Goal: Check status: Check status

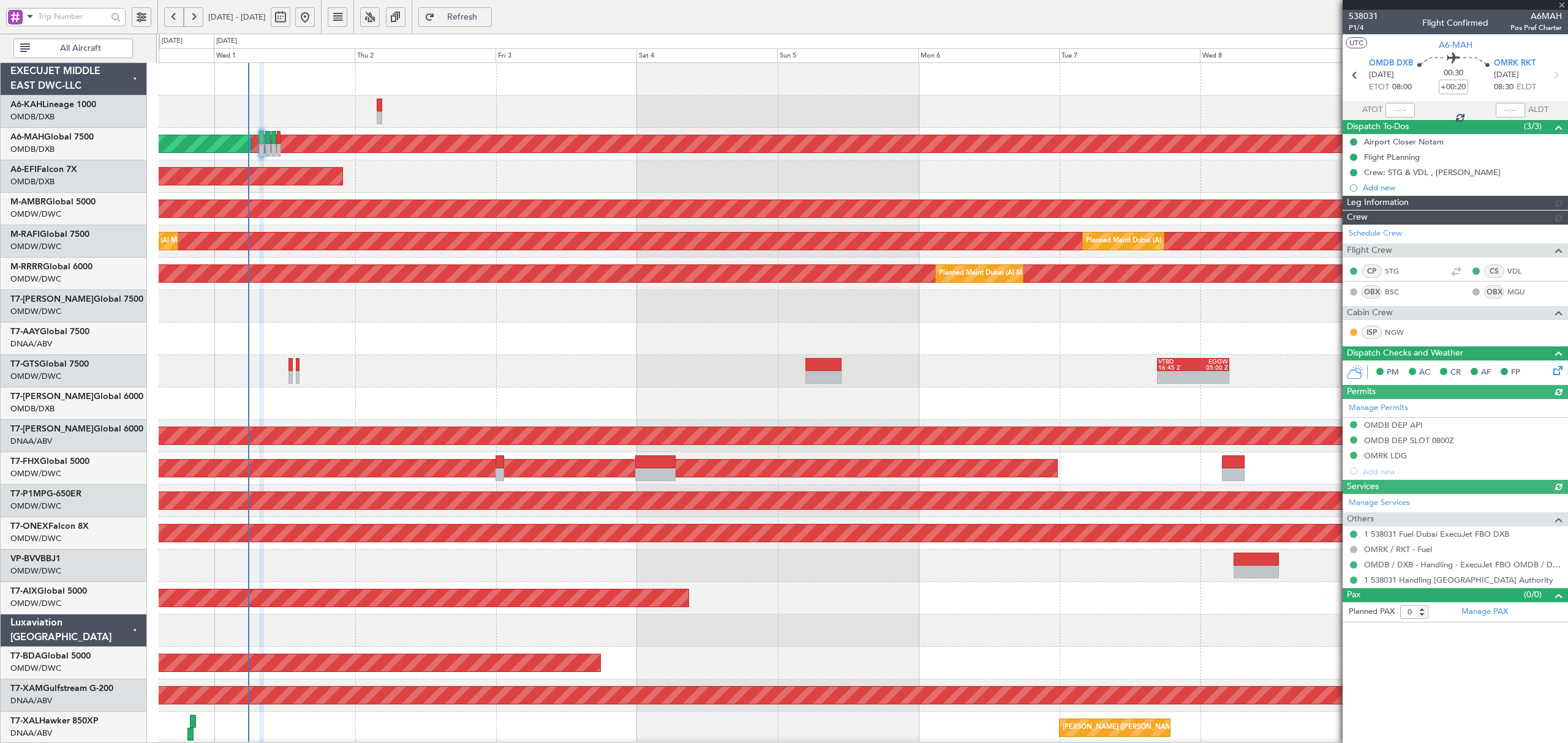
type input "[PERSON_NAME] (ANI)"
type input "7395"
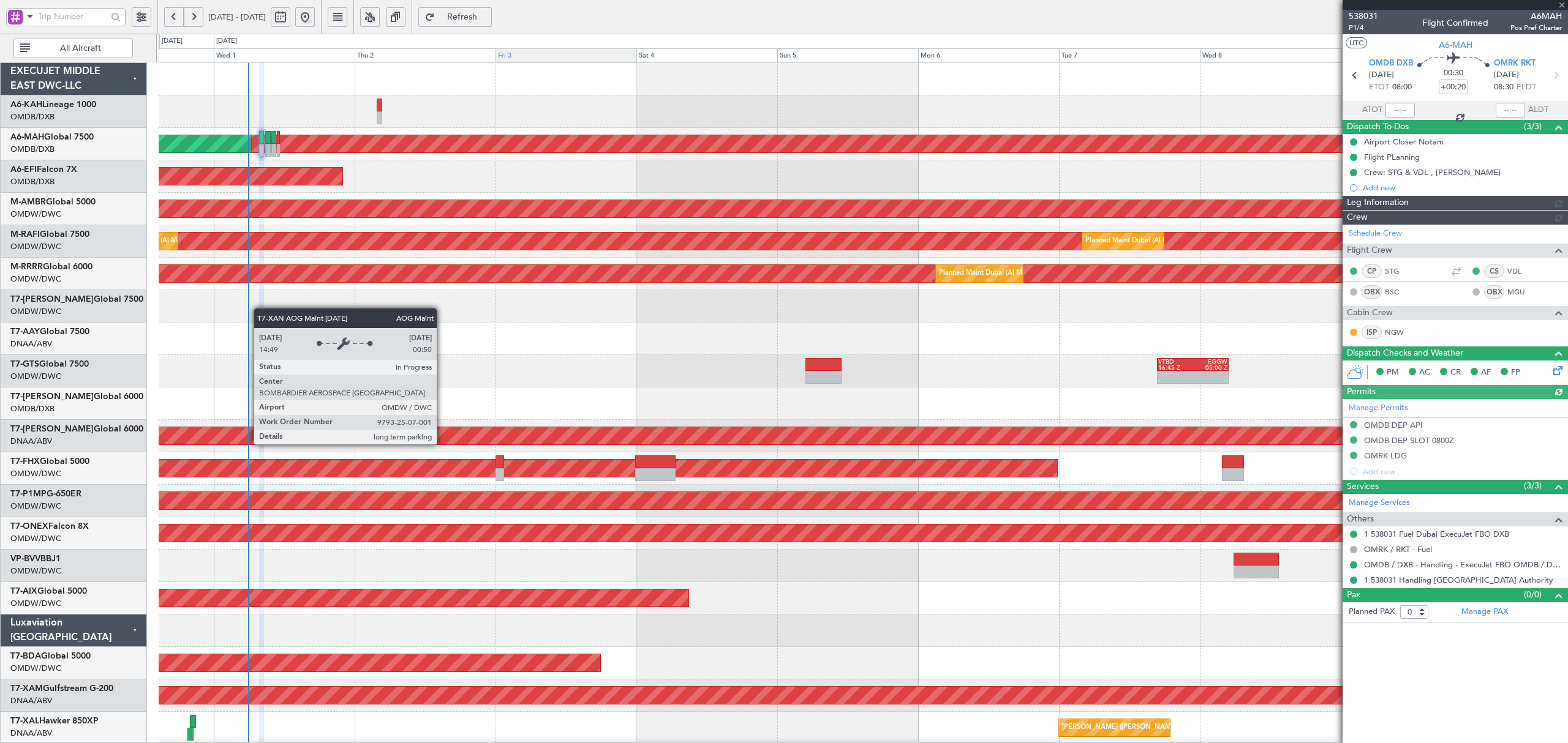
type input "[PERSON_NAME] (ANI)"
type input "7395"
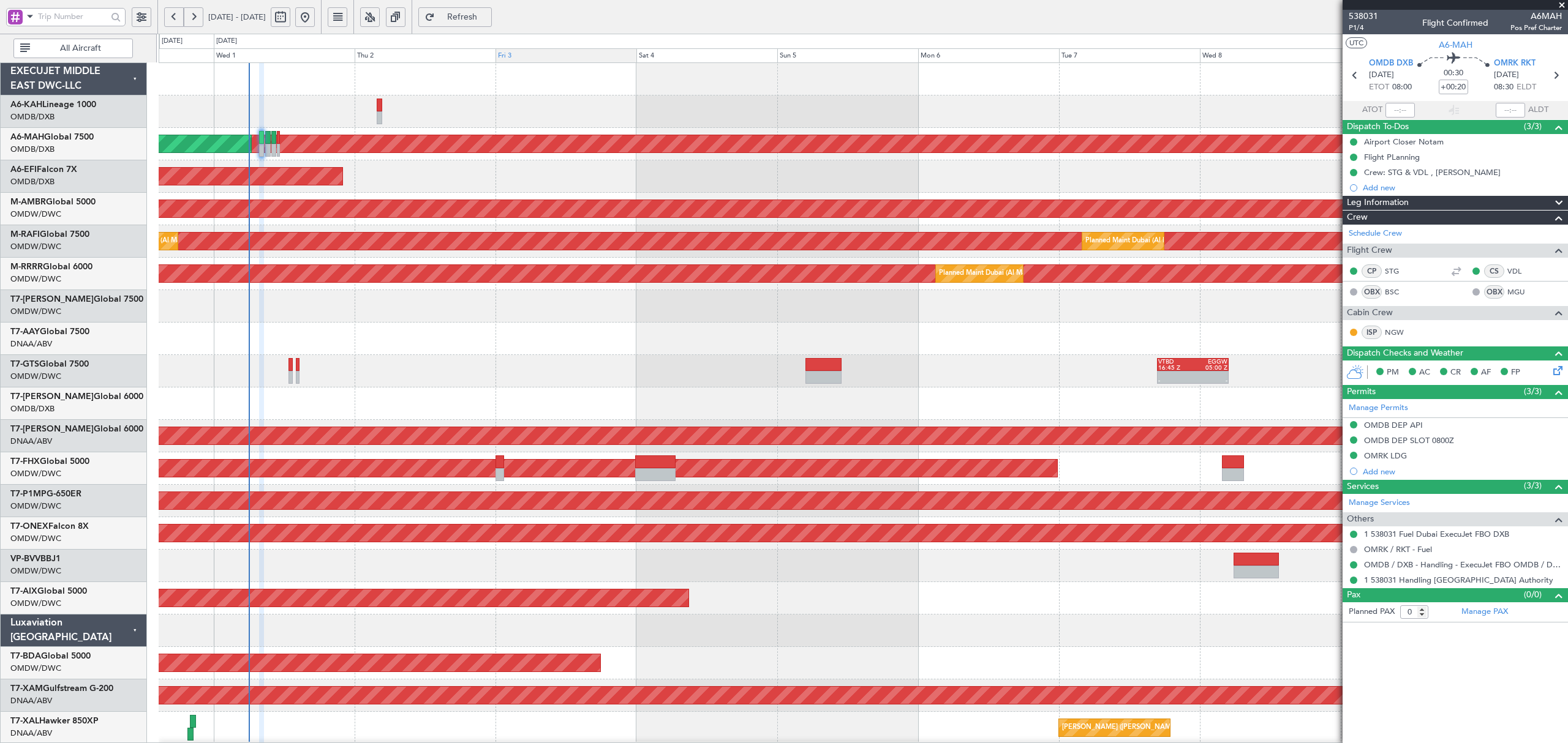
type input "[PERSON_NAME] (ANI)"
type input "7395"
type input "[PERSON_NAME] (ANI)"
type input "7395"
type input "[PERSON_NAME] (ANI)"
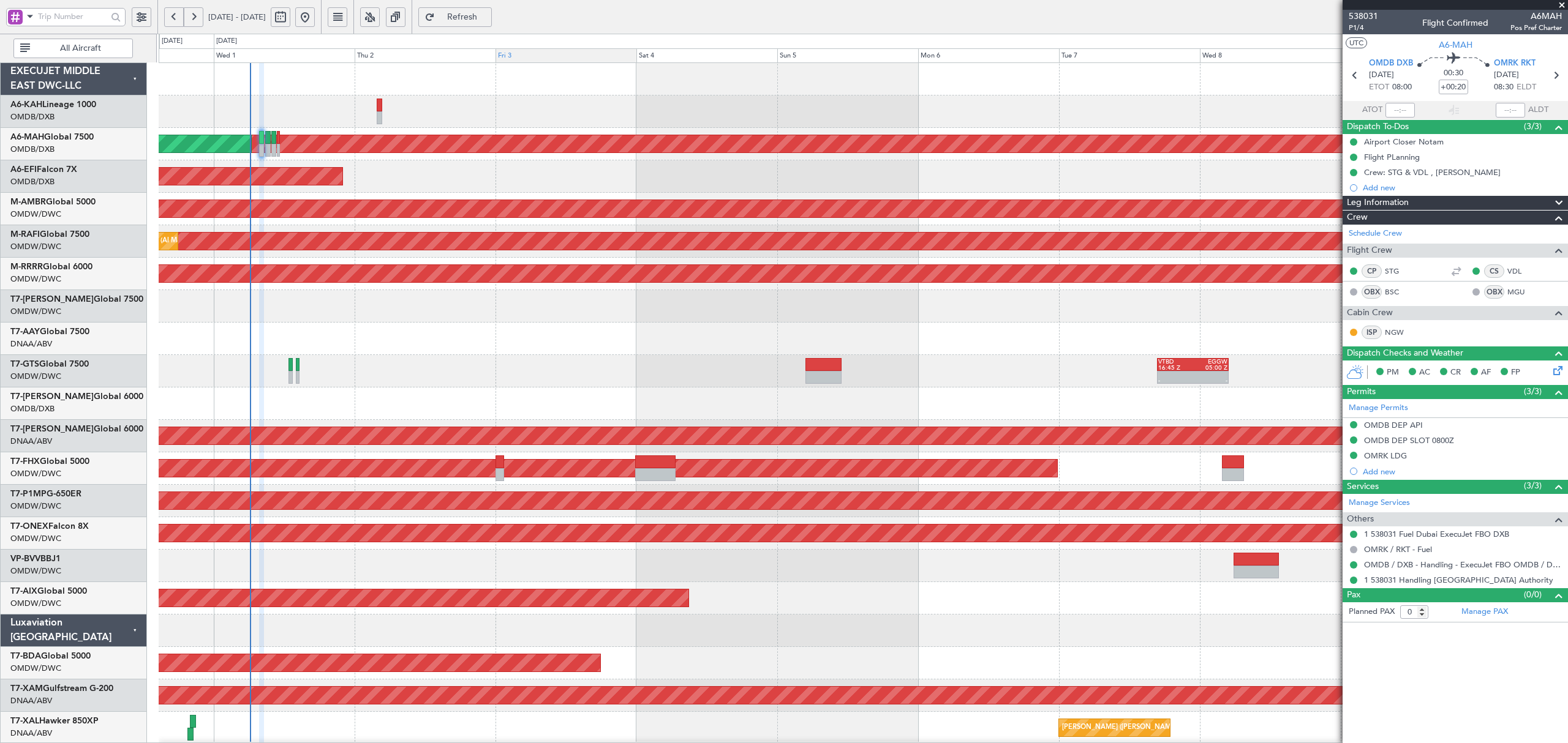
type input "7395"
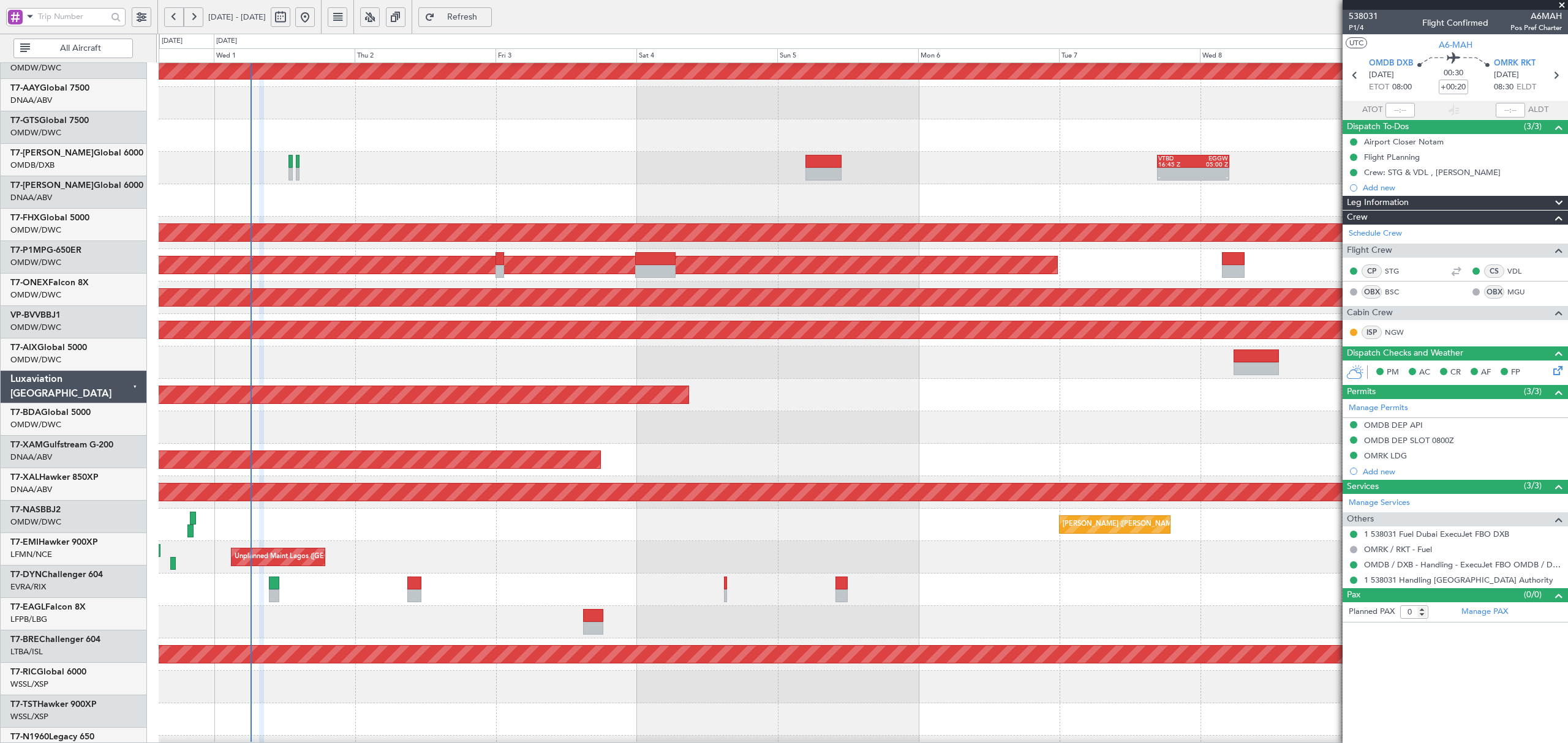
scroll to position [245, 0]
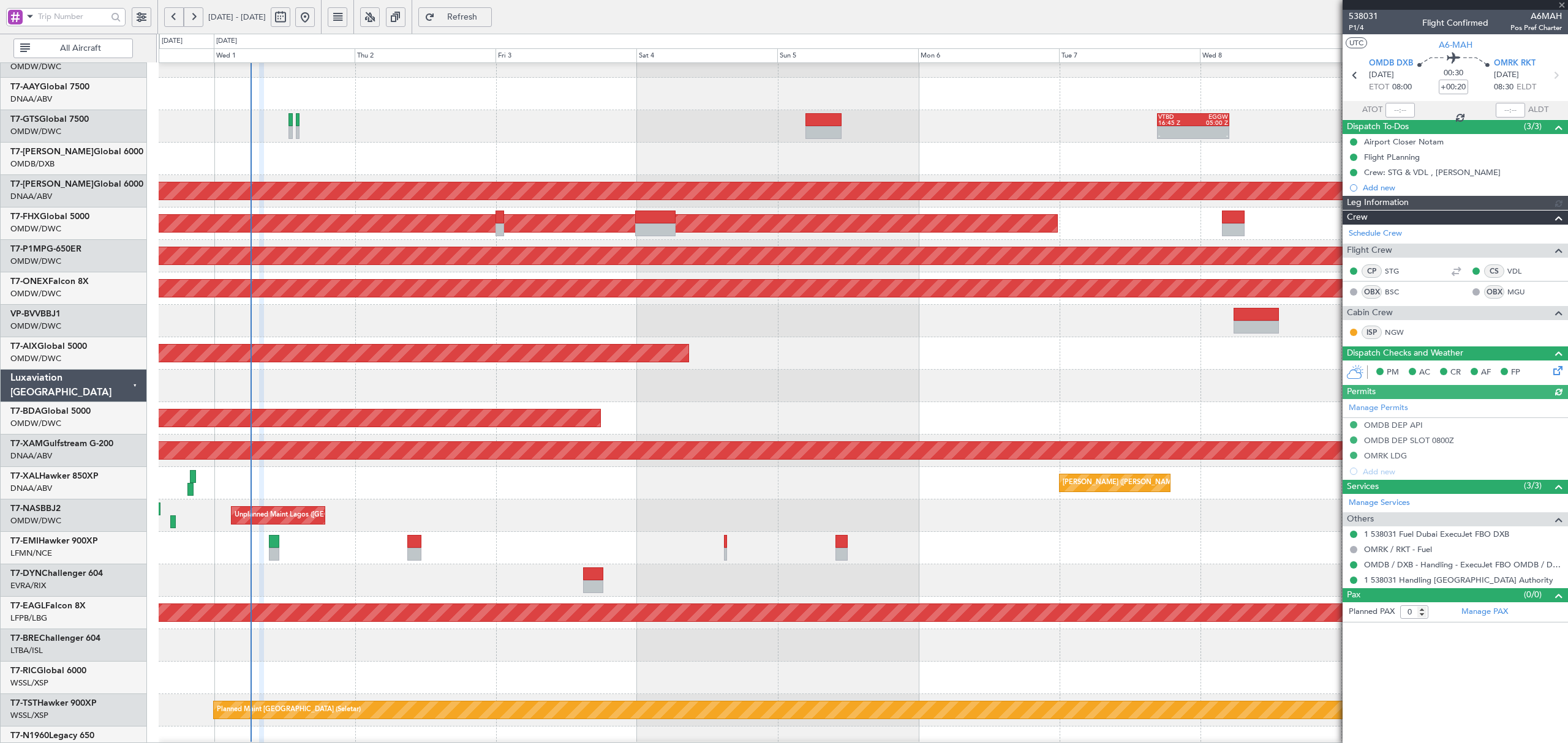
type input "[PERSON_NAME] (ANI)"
type input "7395"
type input "[PERSON_NAME] (ANI)"
type input "7395"
type input "[PERSON_NAME] (ANI)"
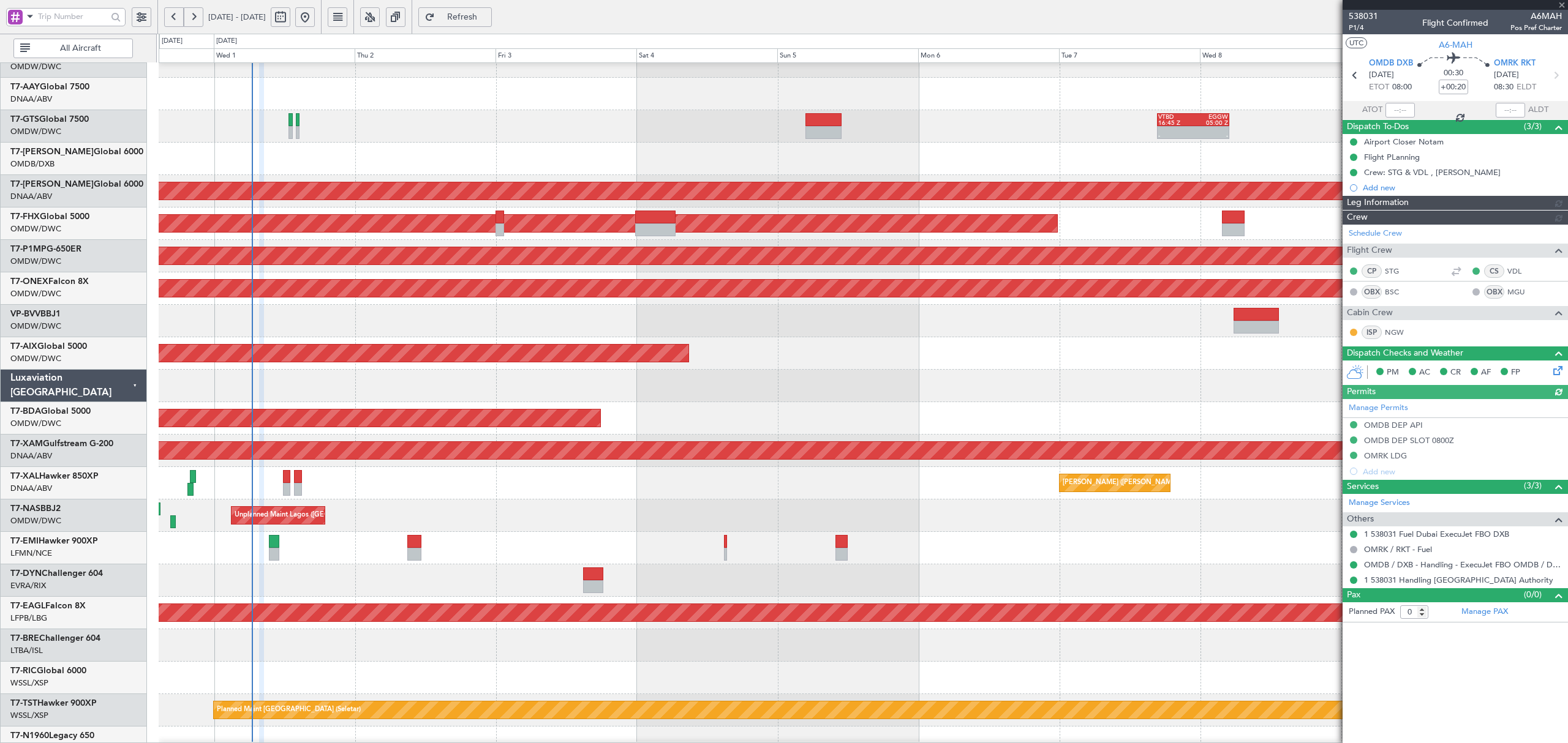
type input "7395"
type input "[PERSON_NAME] (ANI)"
type input "7395"
type input "[PERSON_NAME] (ANI)"
type input "7395"
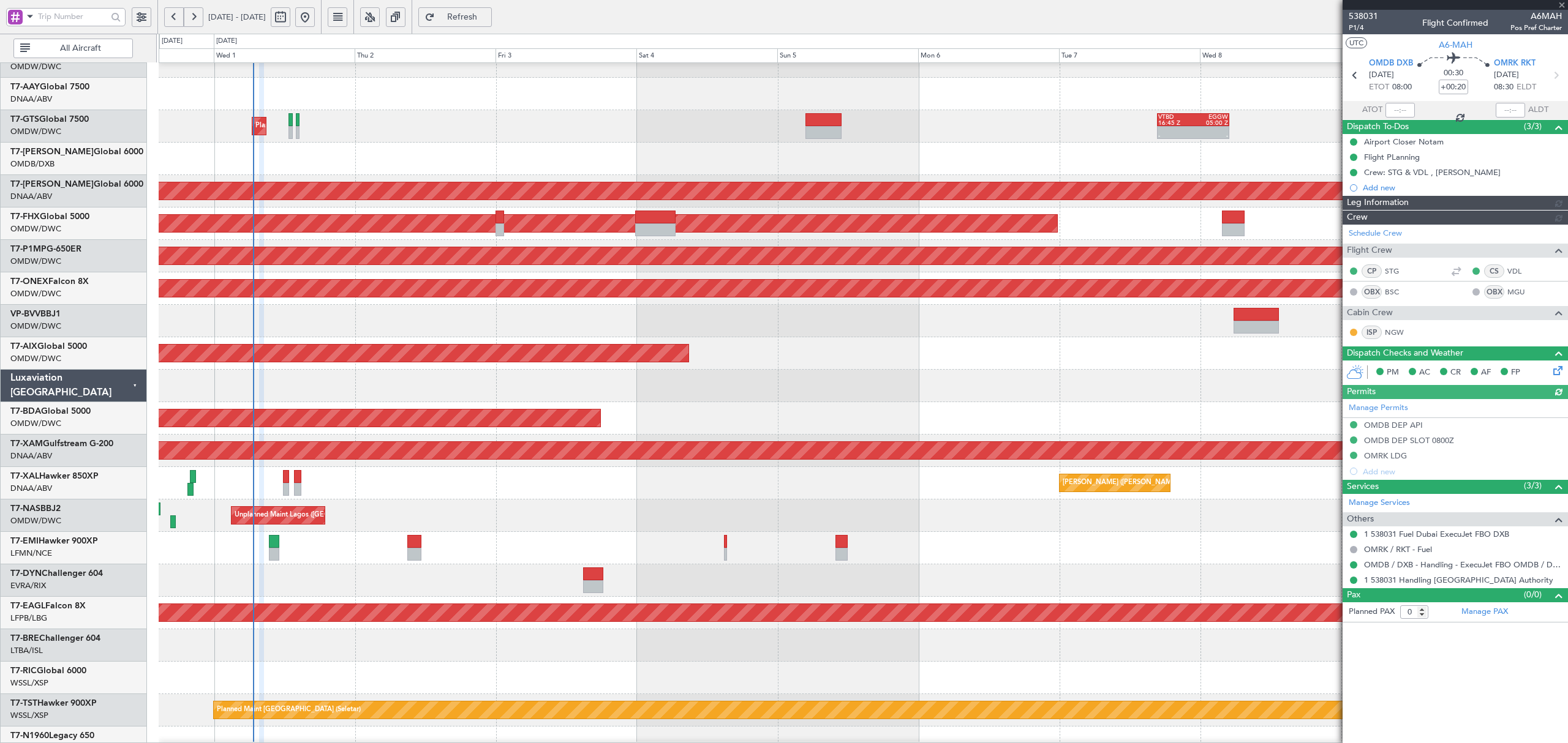
type input "[PERSON_NAME] (ANI)"
type input "7395"
type input "[PERSON_NAME] (ANI)"
type input "7395"
type input "[PERSON_NAME] (ANI)"
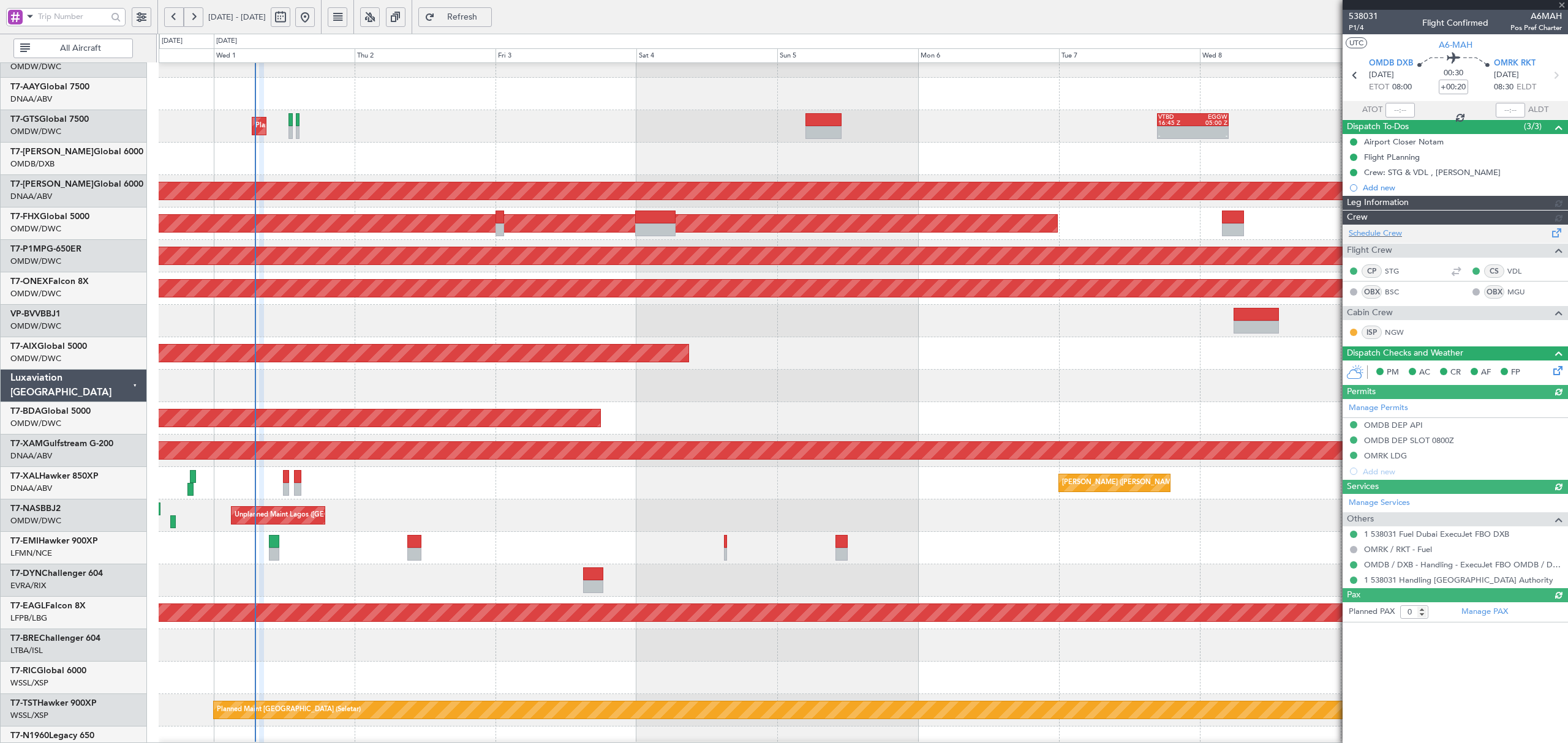
type input "7395"
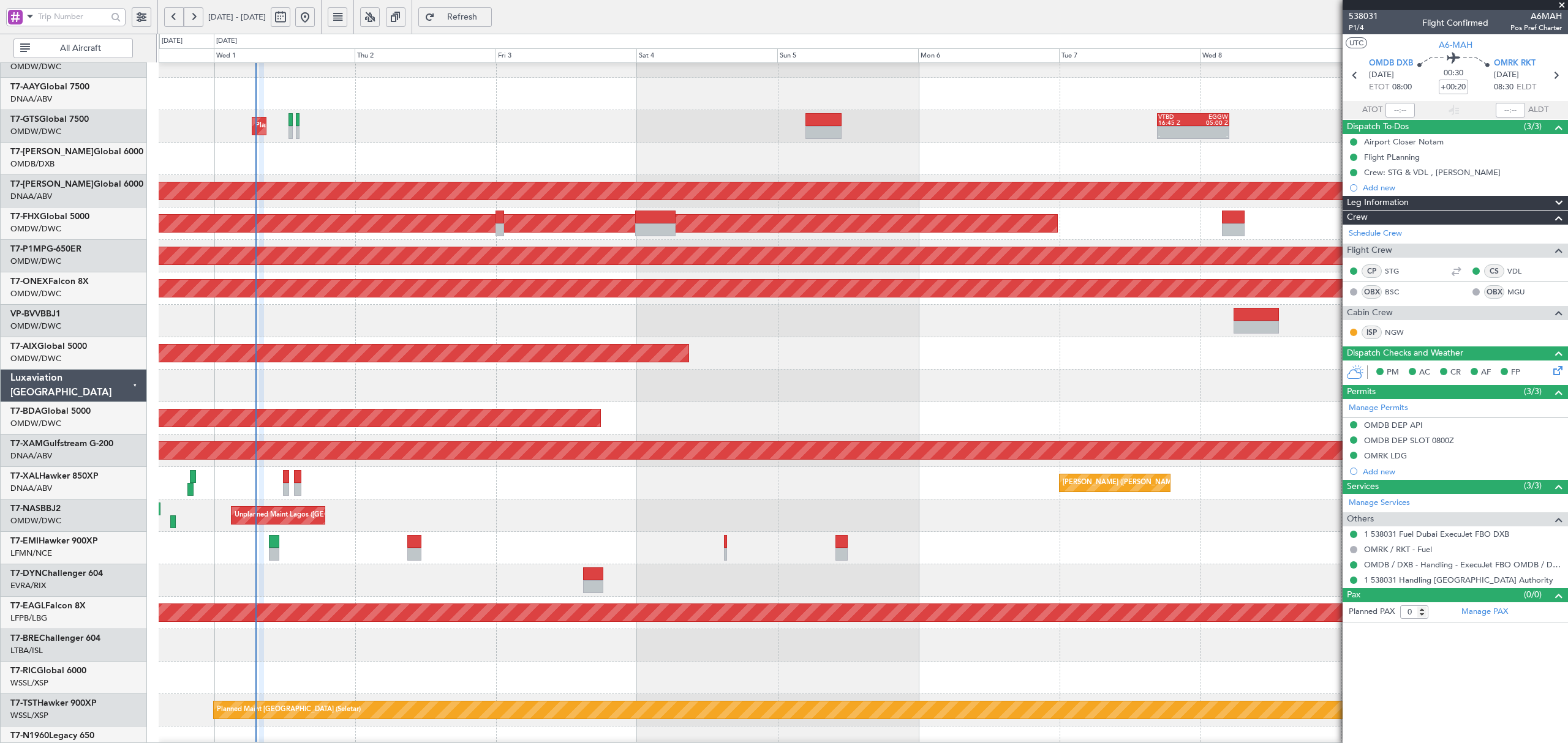
click at [794, 412] on div "AOG Maint Dubai (Al Maktoum Intl)" at bounding box center [863, 418] width 1408 height 32
type input "[PERSON_NAME] (ANI)"
type input "7395"
type input "[PERSON_NAME] (ANI)"
type input "7395"
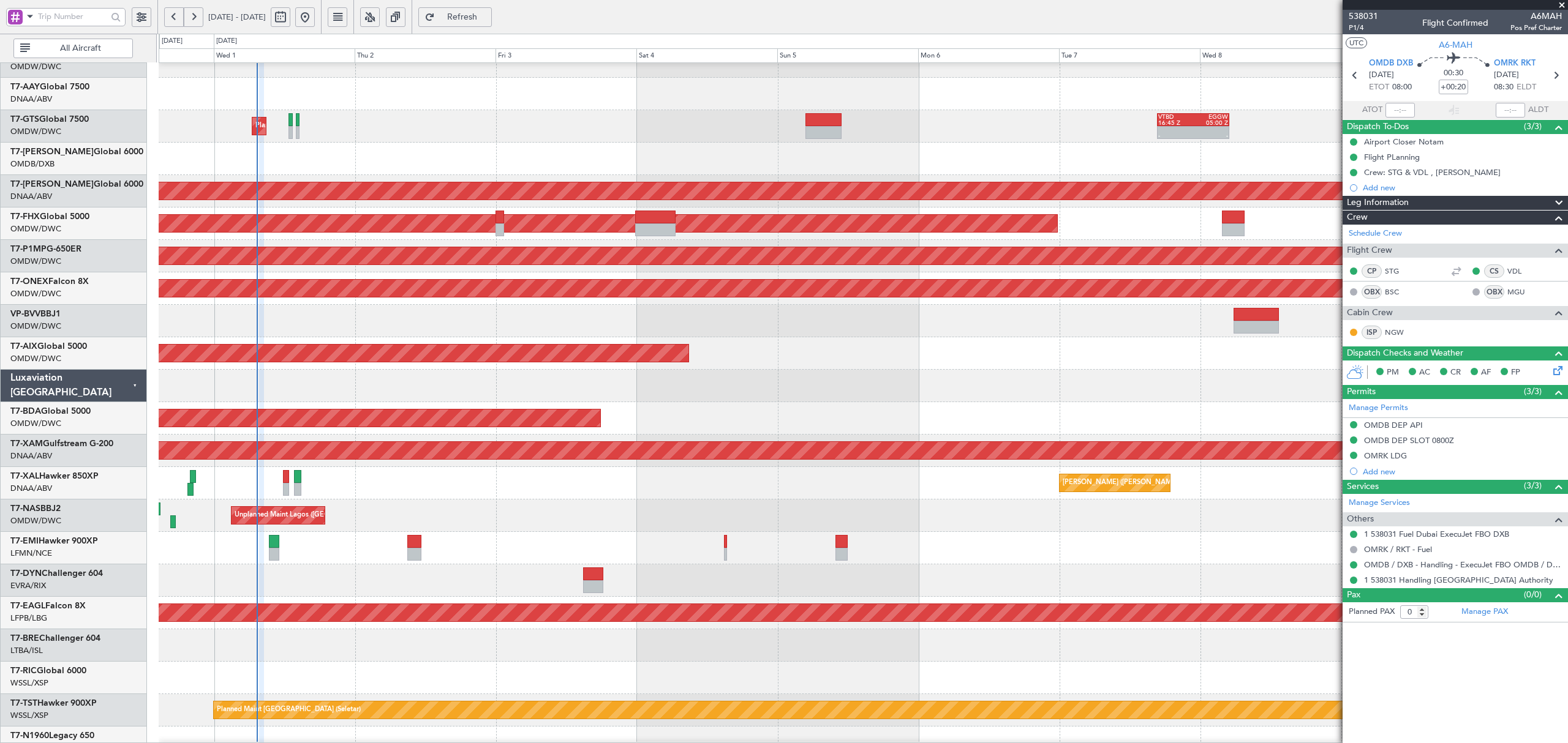
type input "[PERSON_NAME] (ANI)"
type input "7395"
type input "[PERSON_NAME] (ANI)"
type input "7395"
type input "[PERSON_NAME] (ANI)"
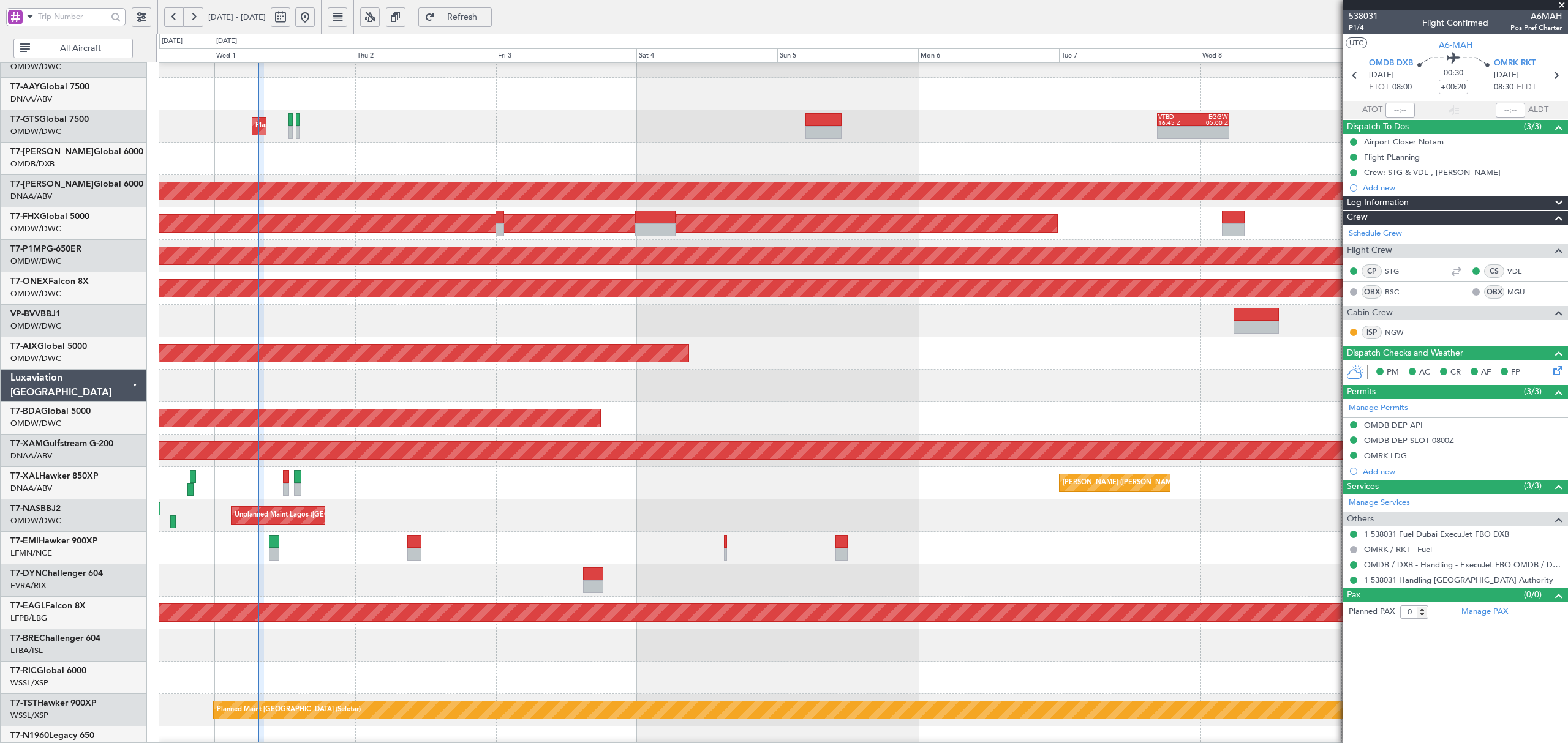
type input "7395"
